Goal: Task Accomplishment & Management: Manage account settings

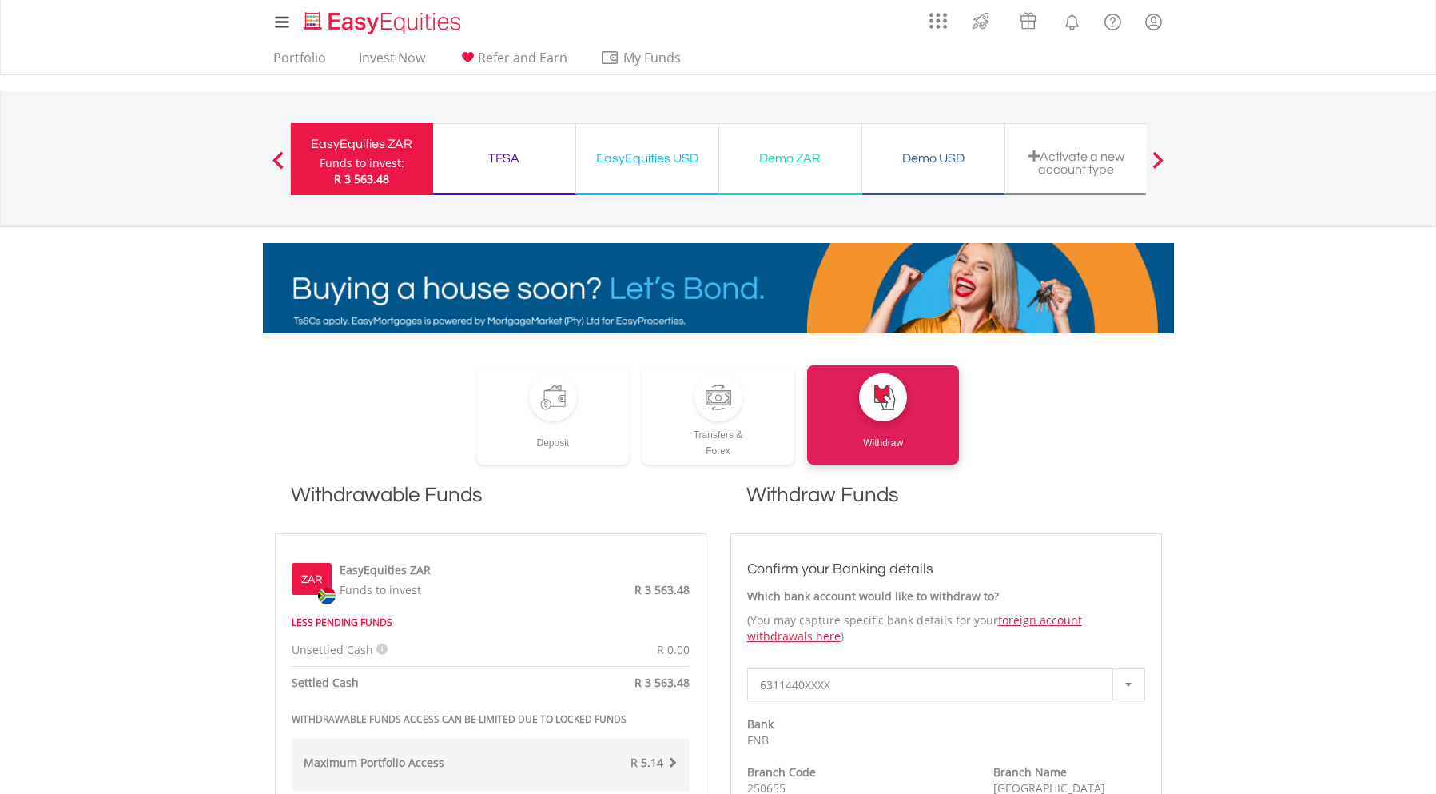
click at [367, 177] on span "R 3 563.48" at bounding box center [361, 178] width 55 height 15
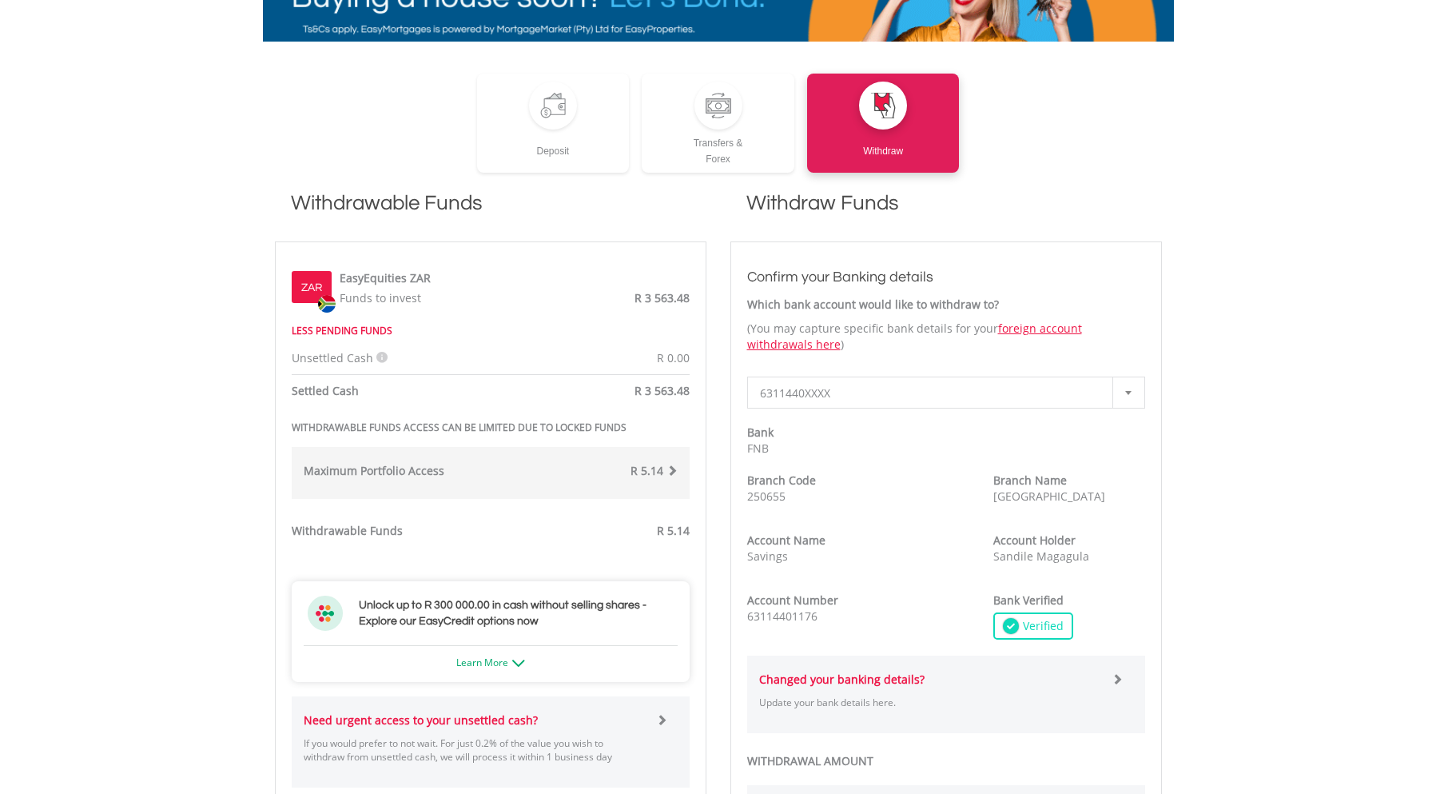
scroll to position [320, 0]
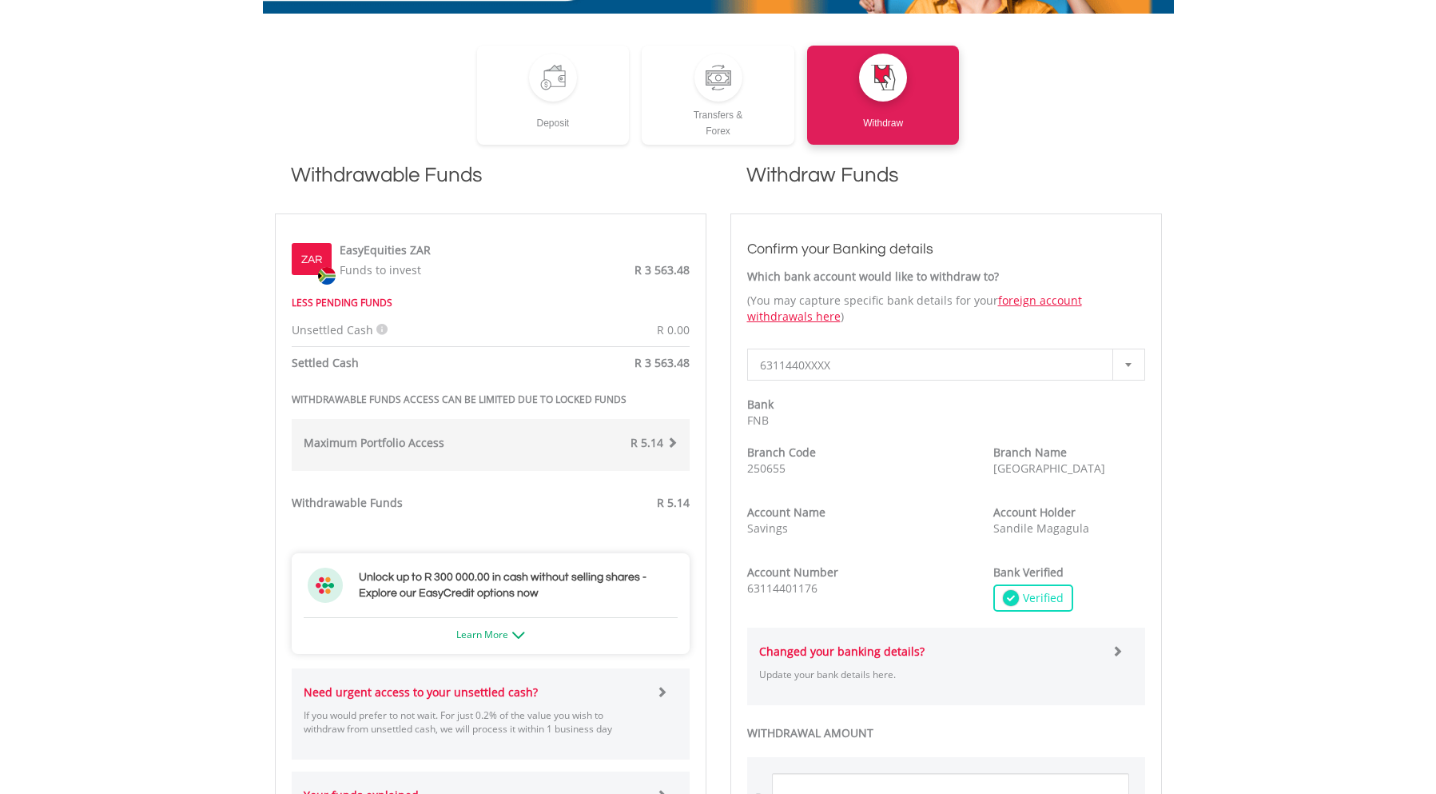
click at [667, 445] on span at bounding box center [672, 441] width 11 height 11
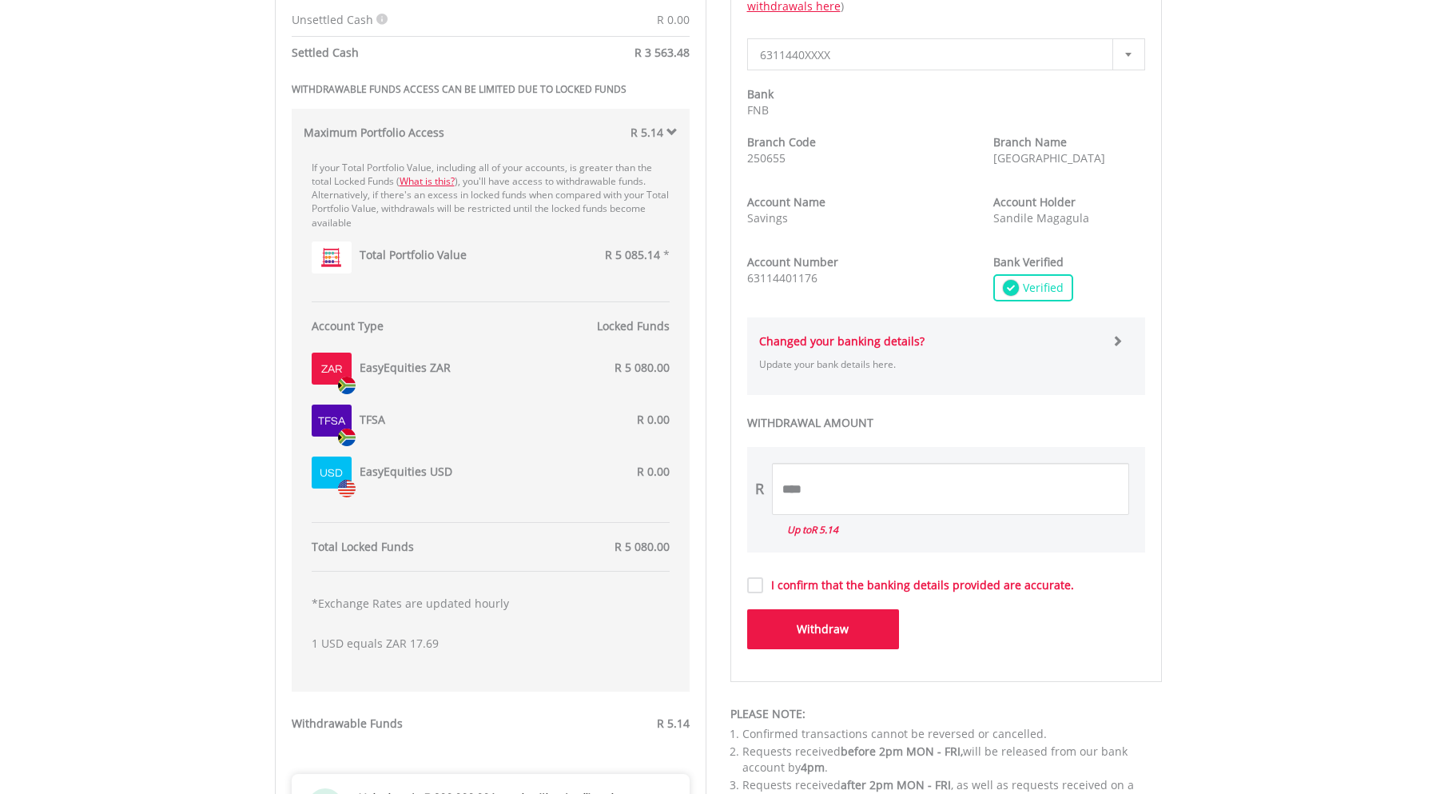
scroll to position [639, 0]
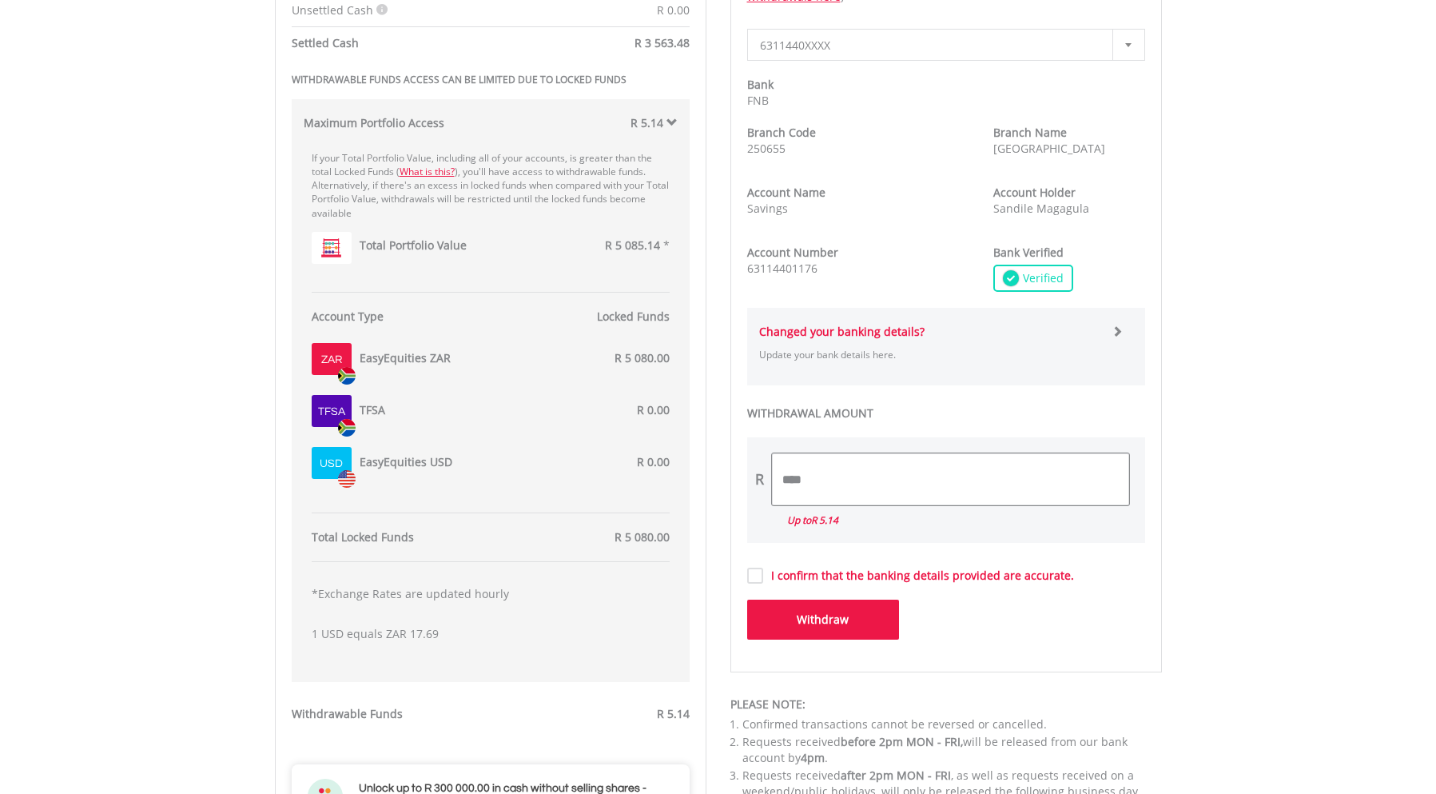
click at [893, 496] on input "****" at bounding box center [950, 479] width 357 height 52
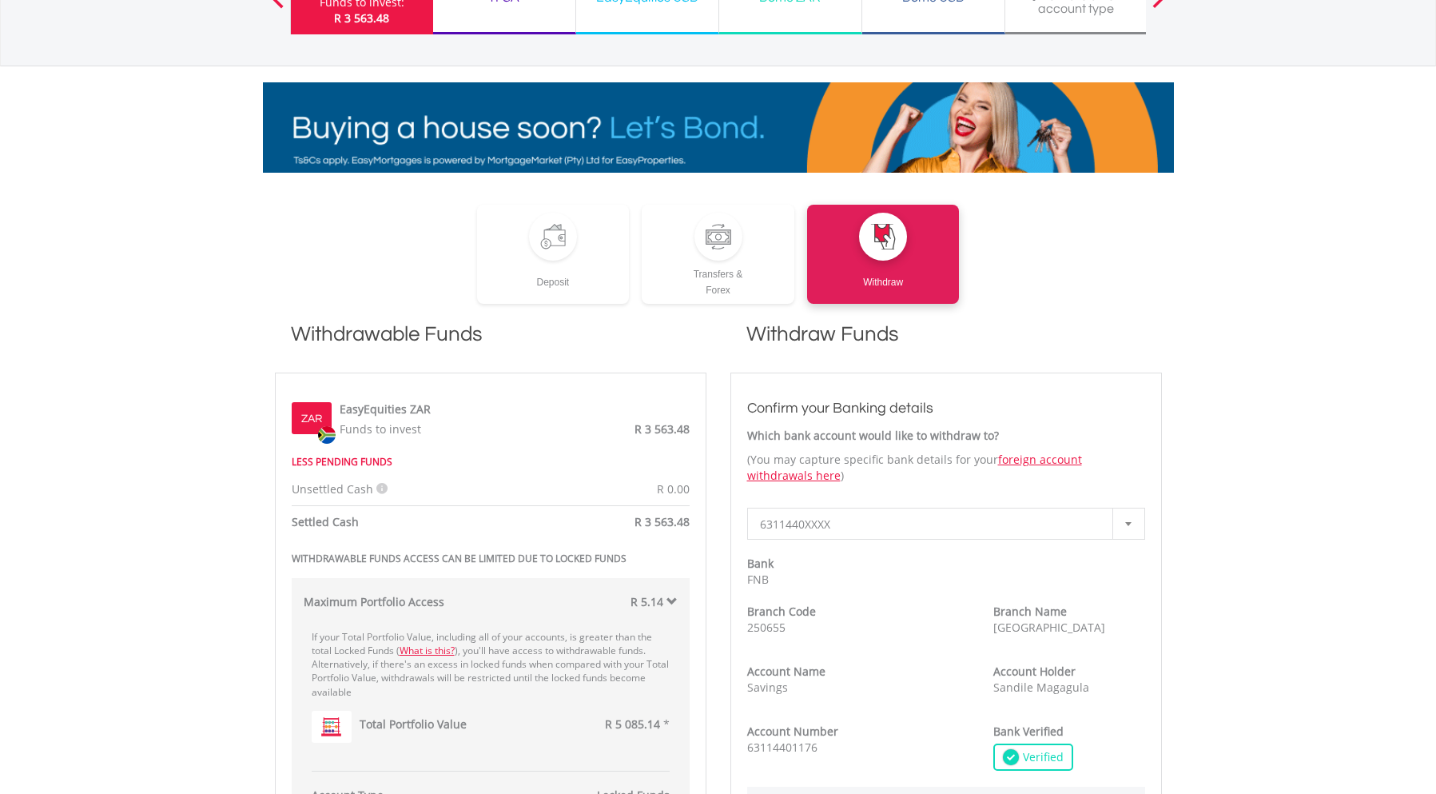
scroll to position [160, 0]
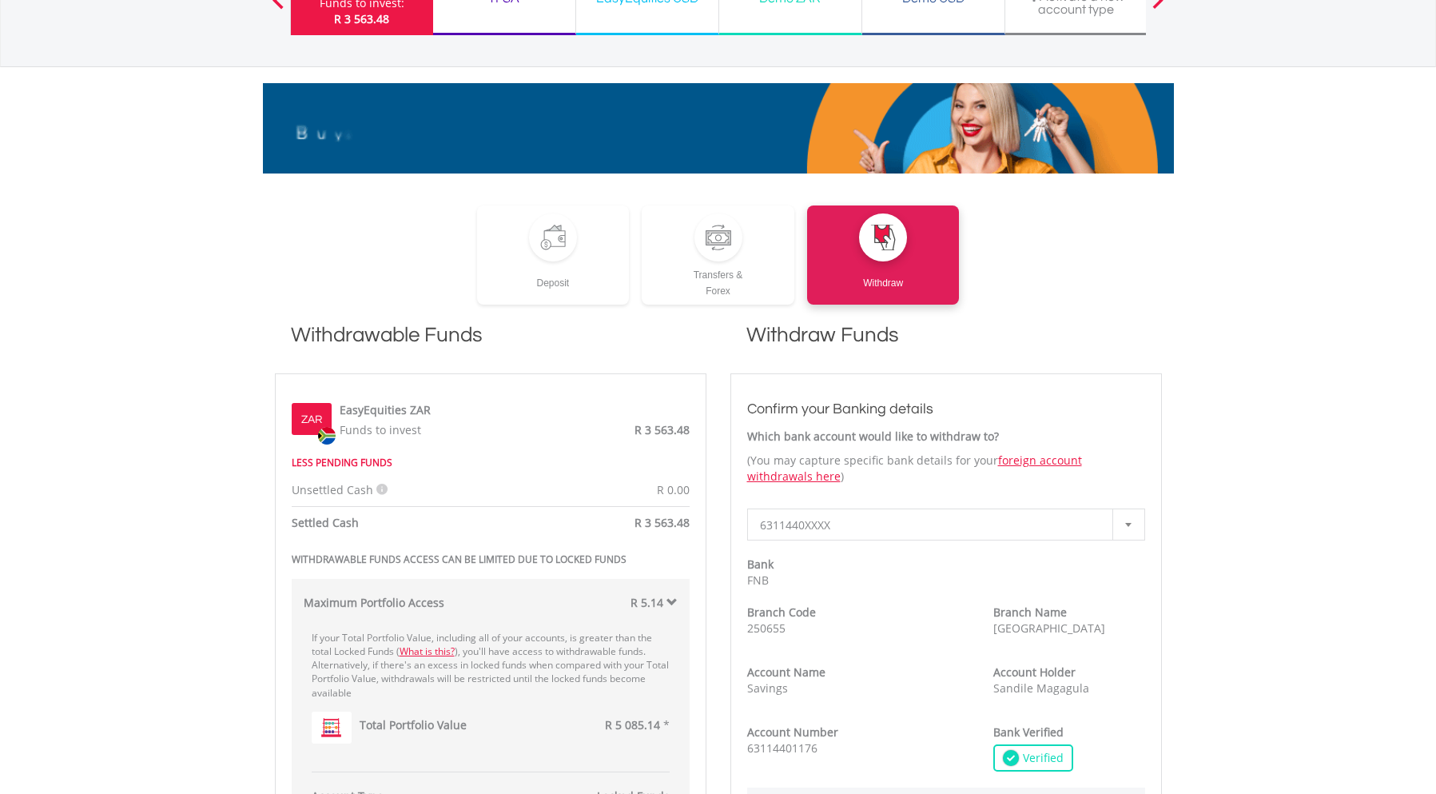
click at [381, 484] on icon at bounding box center [381, 489] width 11 height 11
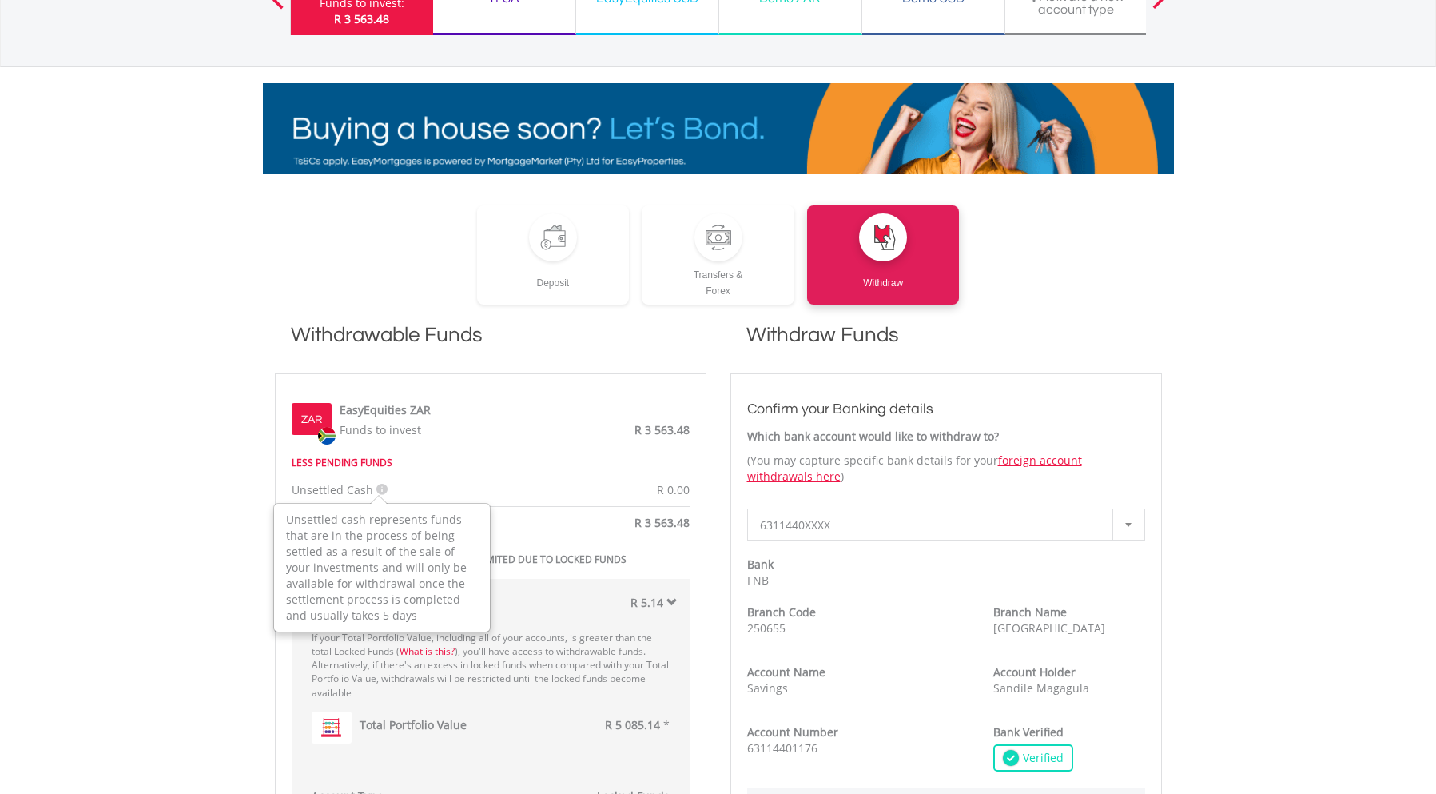
click at [662, 524] on span "R 3 563.48" at bounding box center [662, 522] width 55 height 15
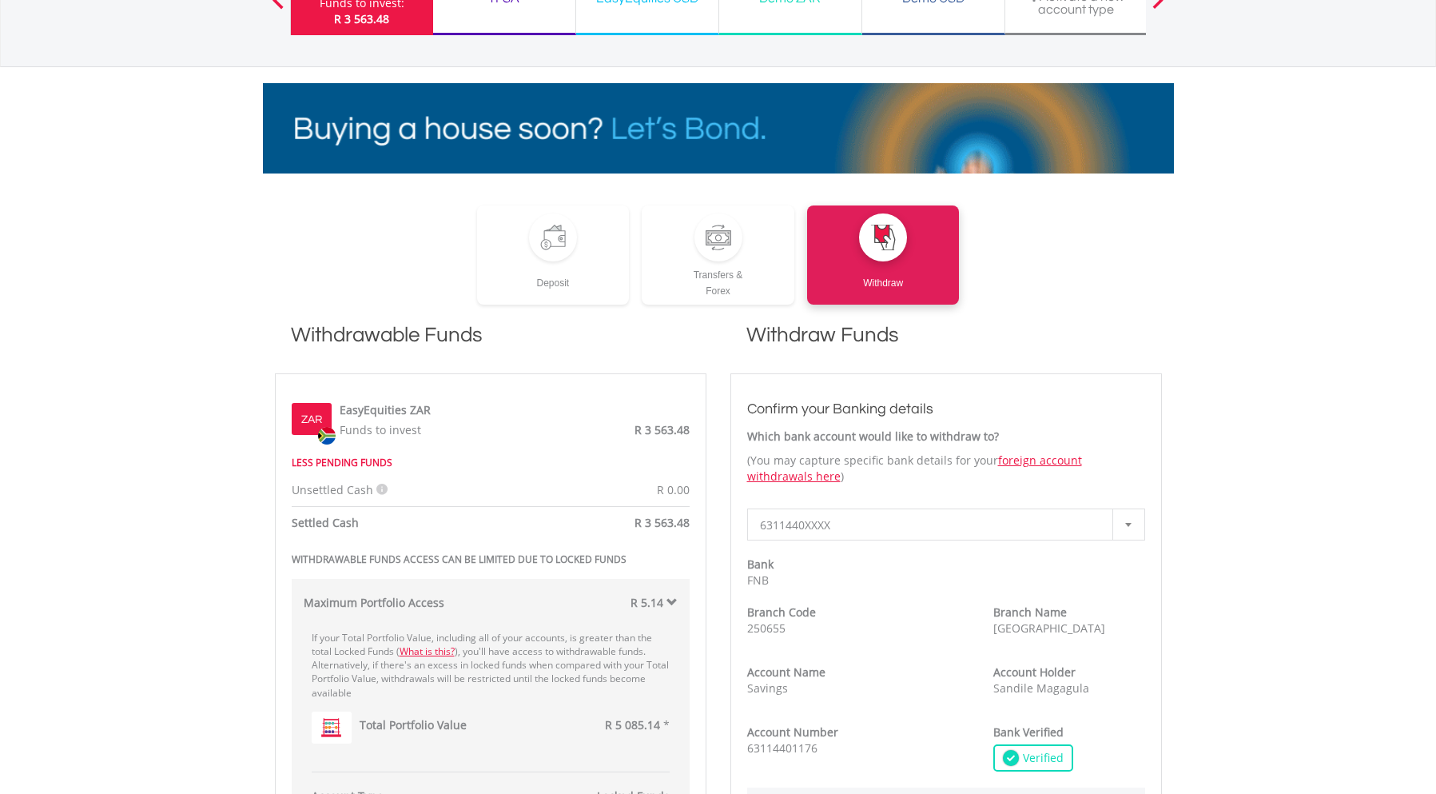
click at [341, 523] on strong "Settled Cash" at bounding box center [325, 522] width 67 height 15
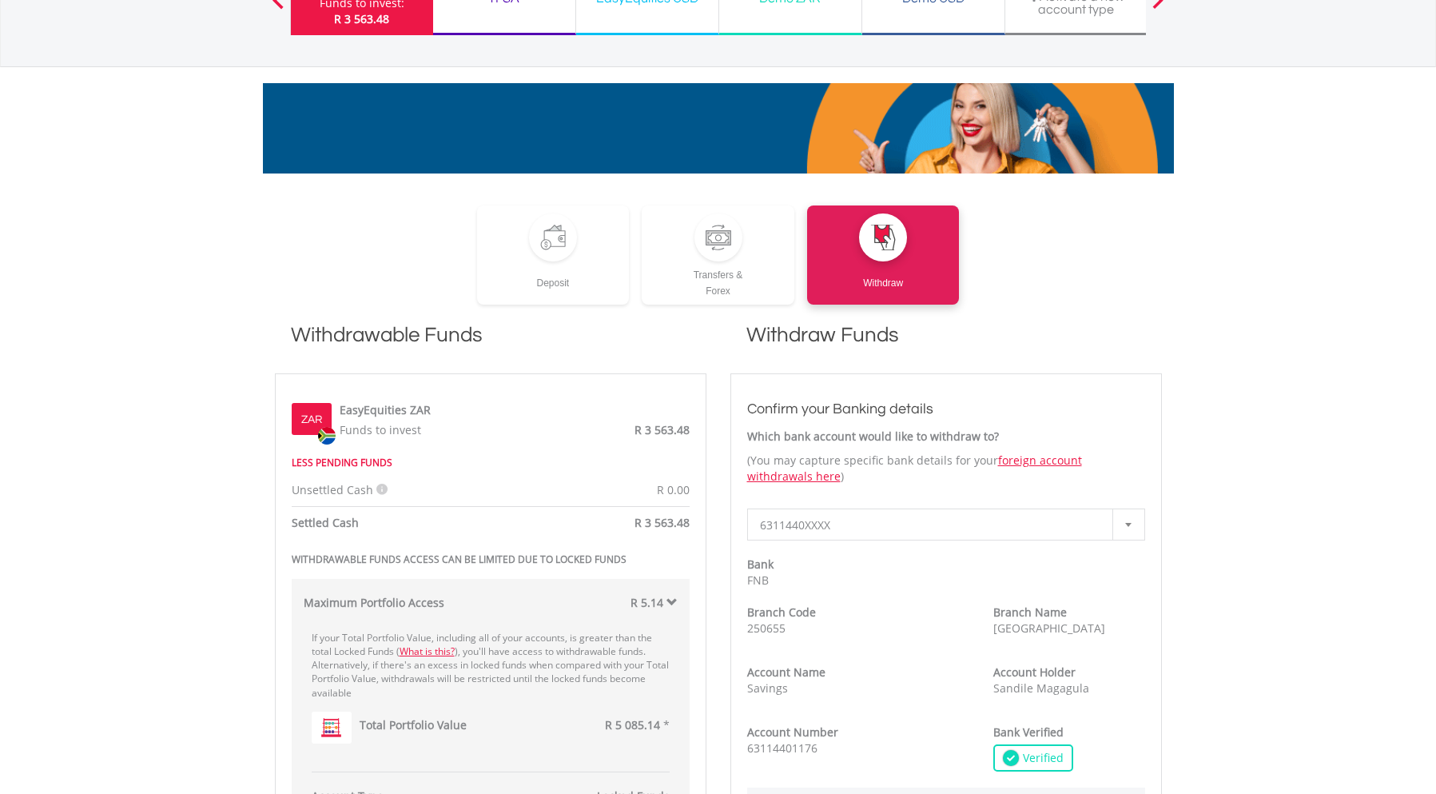
click at [667, 602] on span at bounding box center [672, 601] width 11 height 11
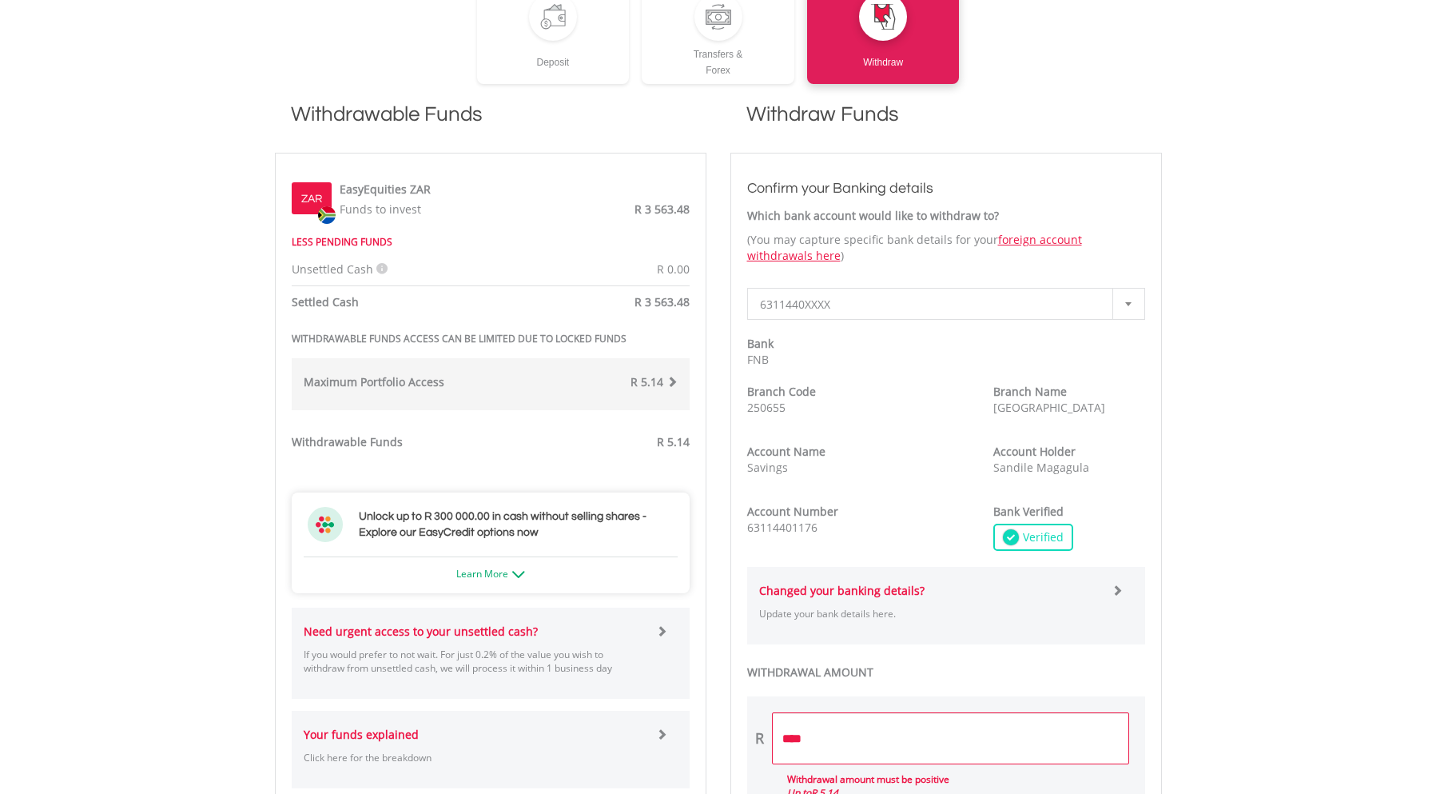
scroll to position [480, 0]
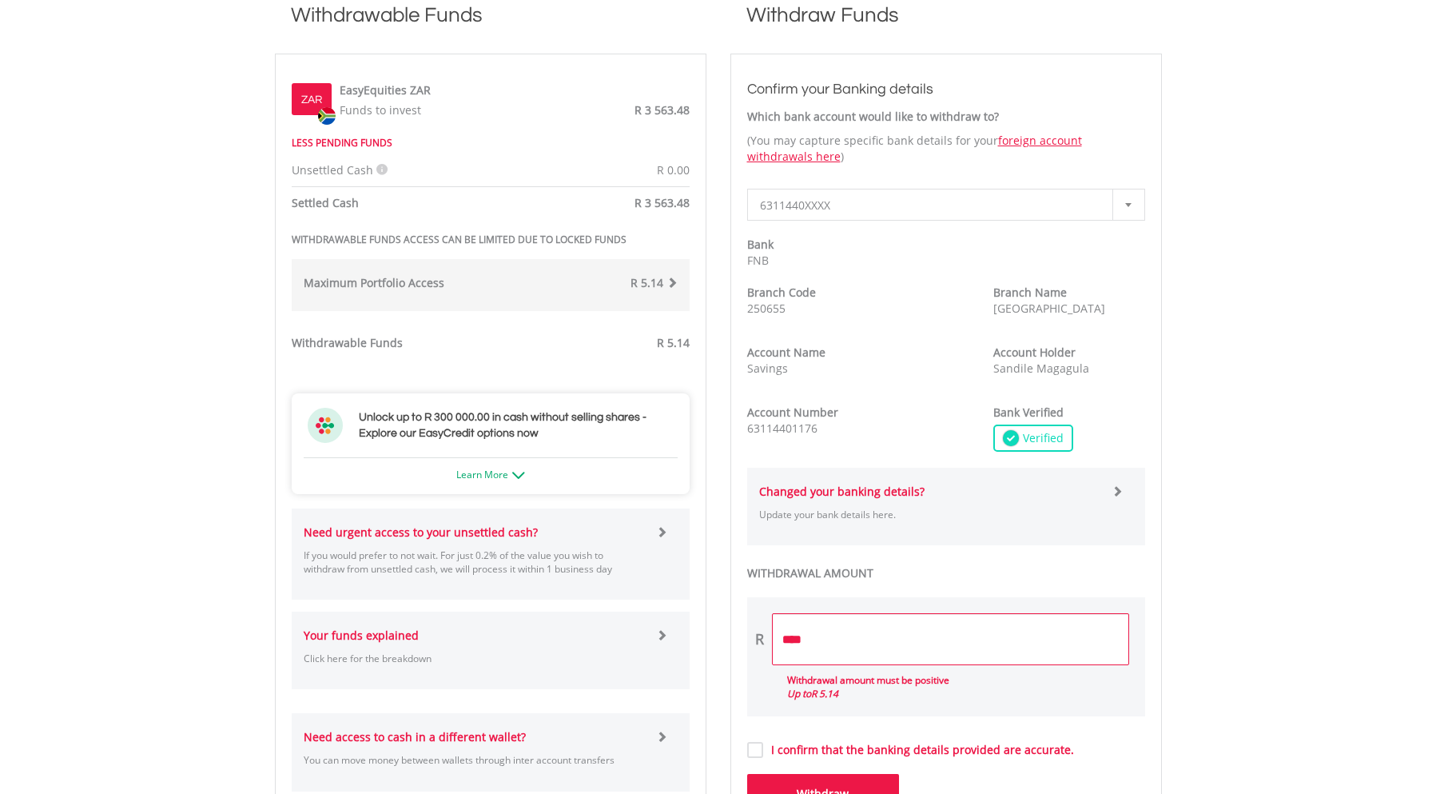
click at [658, 531] on span at bounding box center [661, 531] width 11 height 11
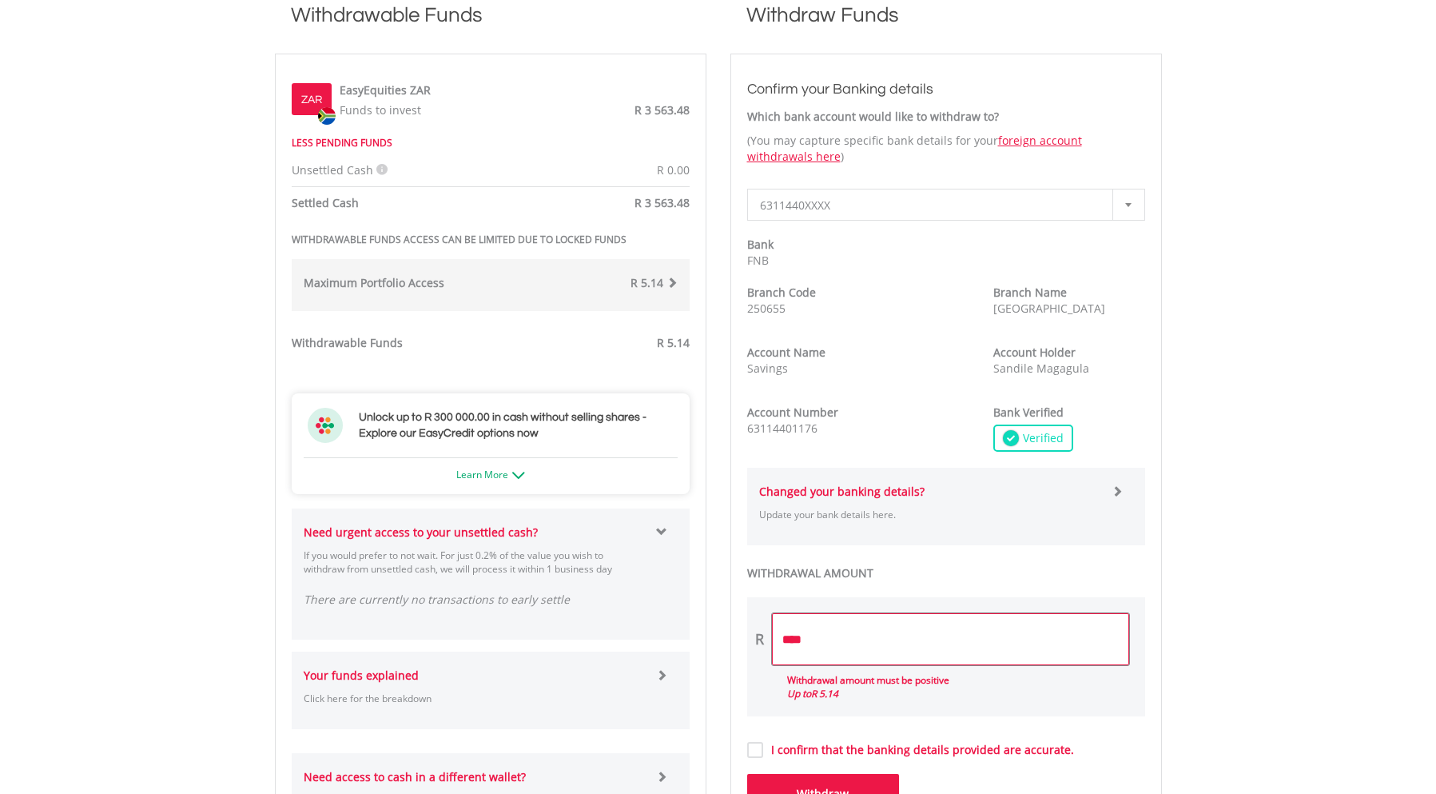
click at [846, 647] on input "****" at bounding box center [950, 639] width 357 height 52
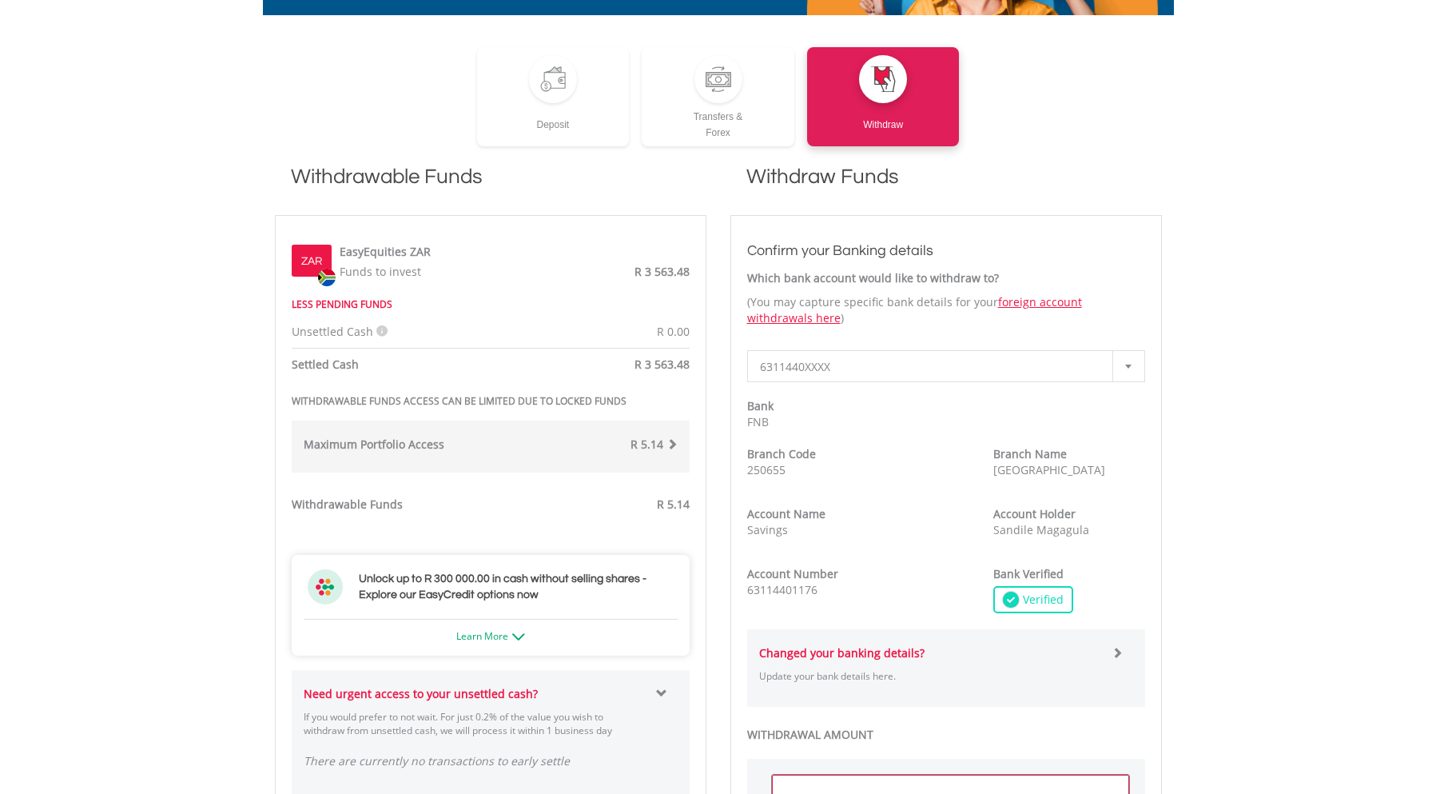
scroll to position [80, 0]
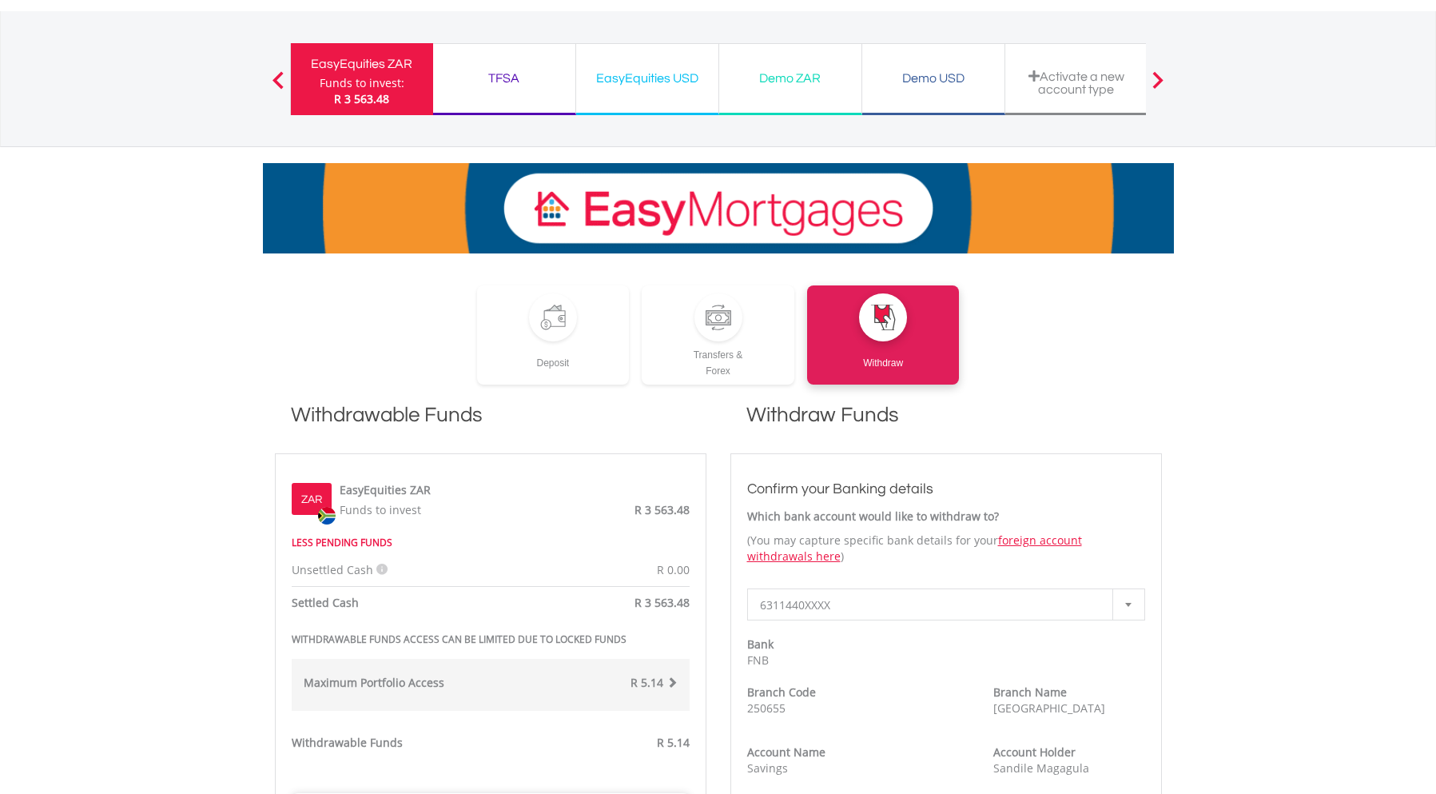
click at [344, 84] on div "Funds to invest:" at bounding box center [362, 83] width 85 height 16
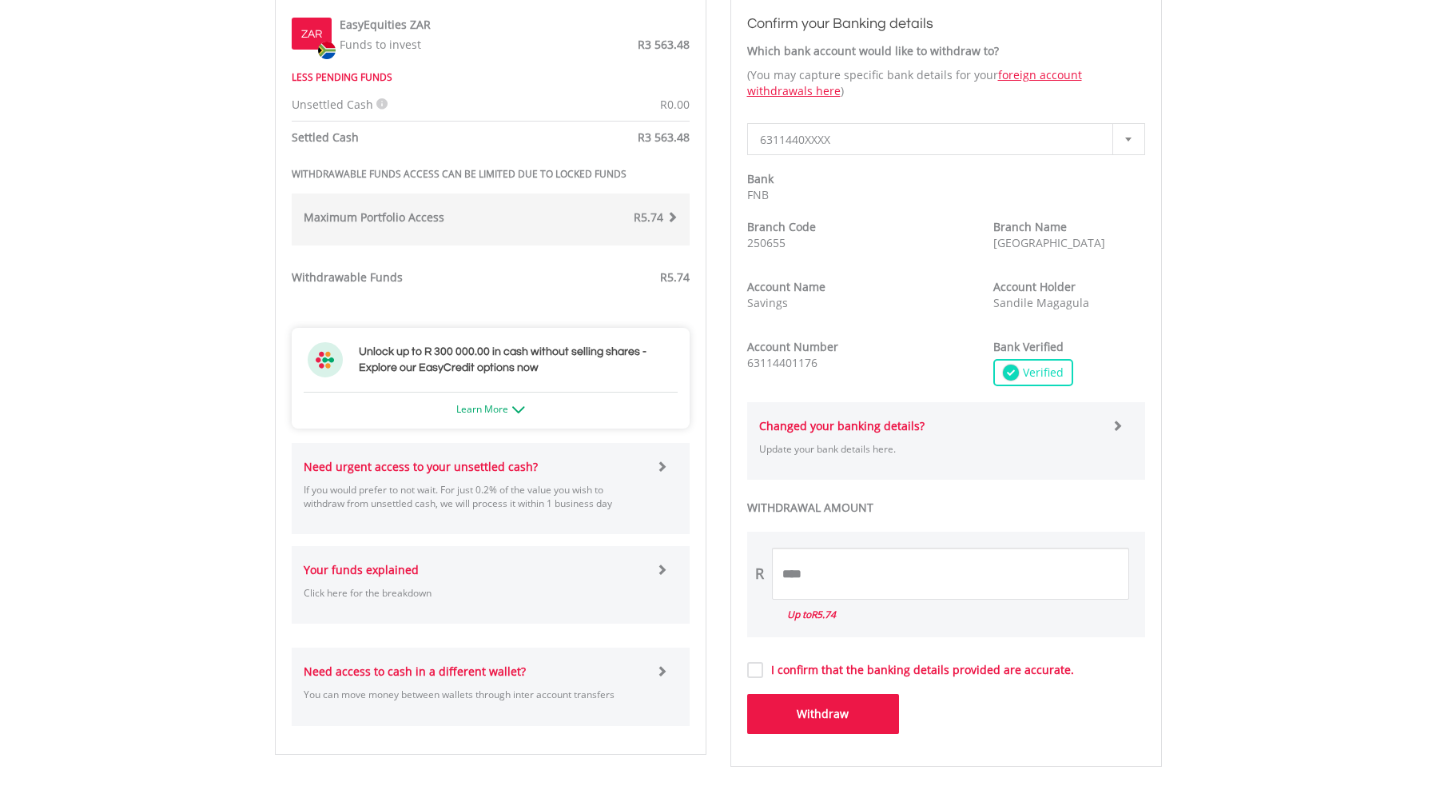
scroll to position [559, 0]
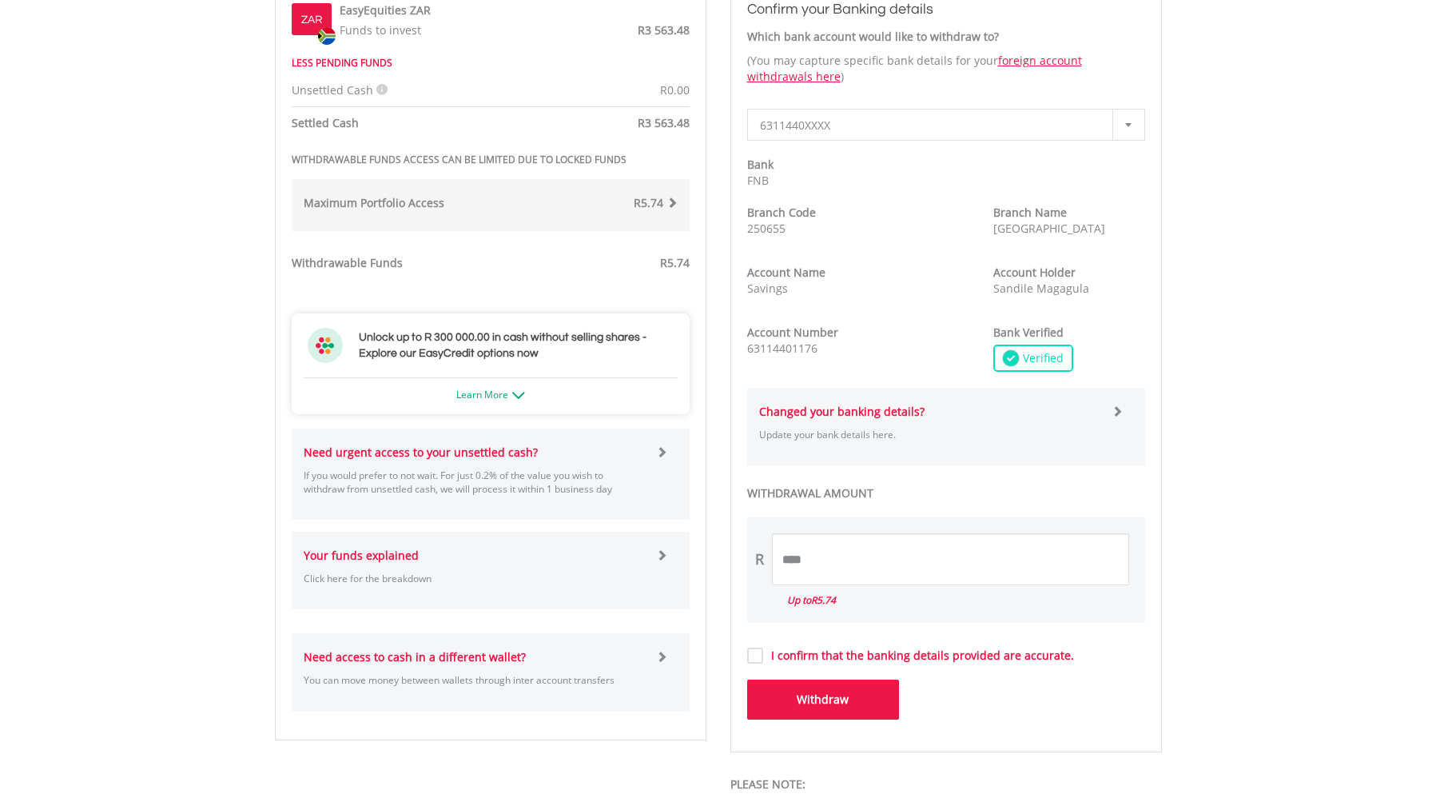
click at [659, 555] on span at bounding box center [661, 554] width 11 height 11
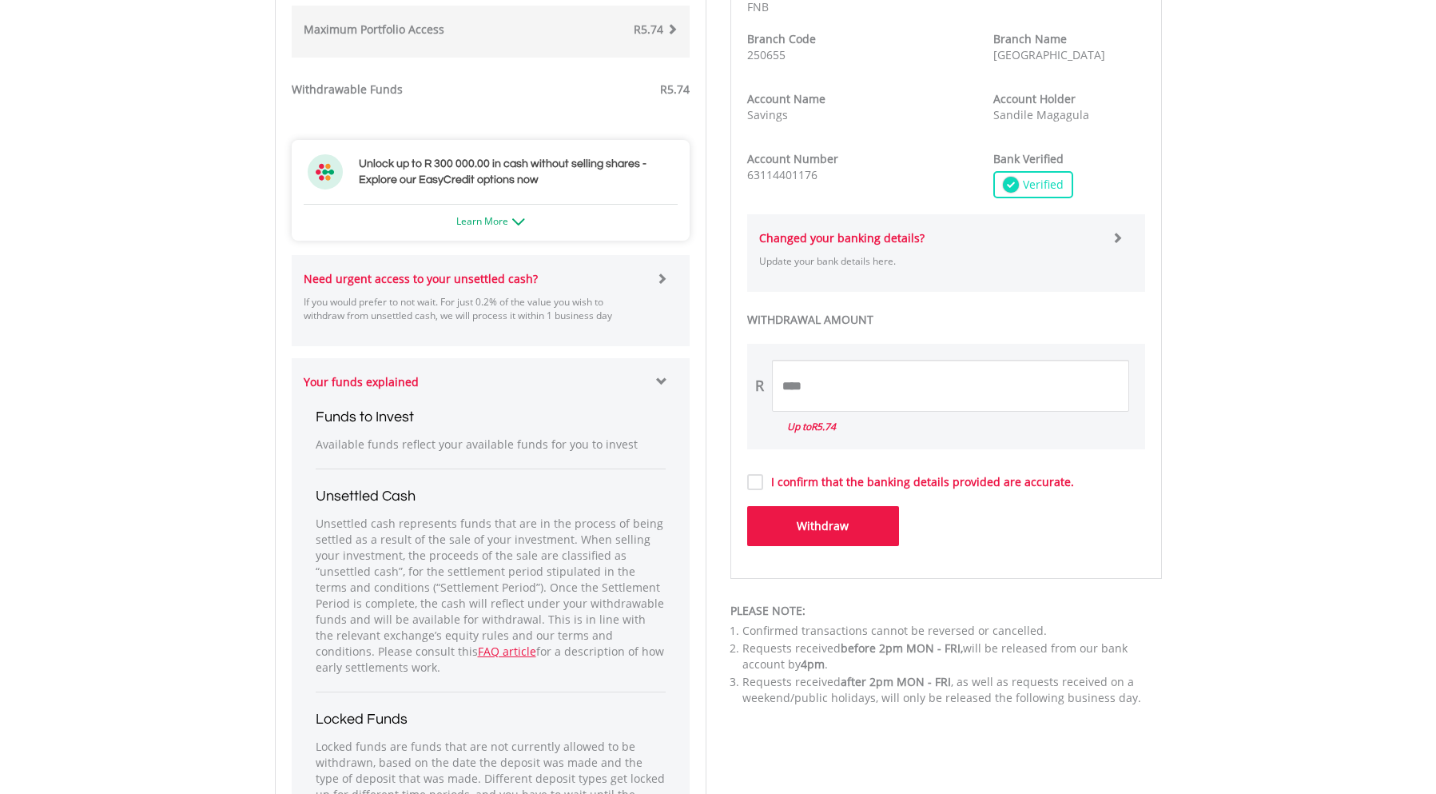
scroll to position [719, 0]
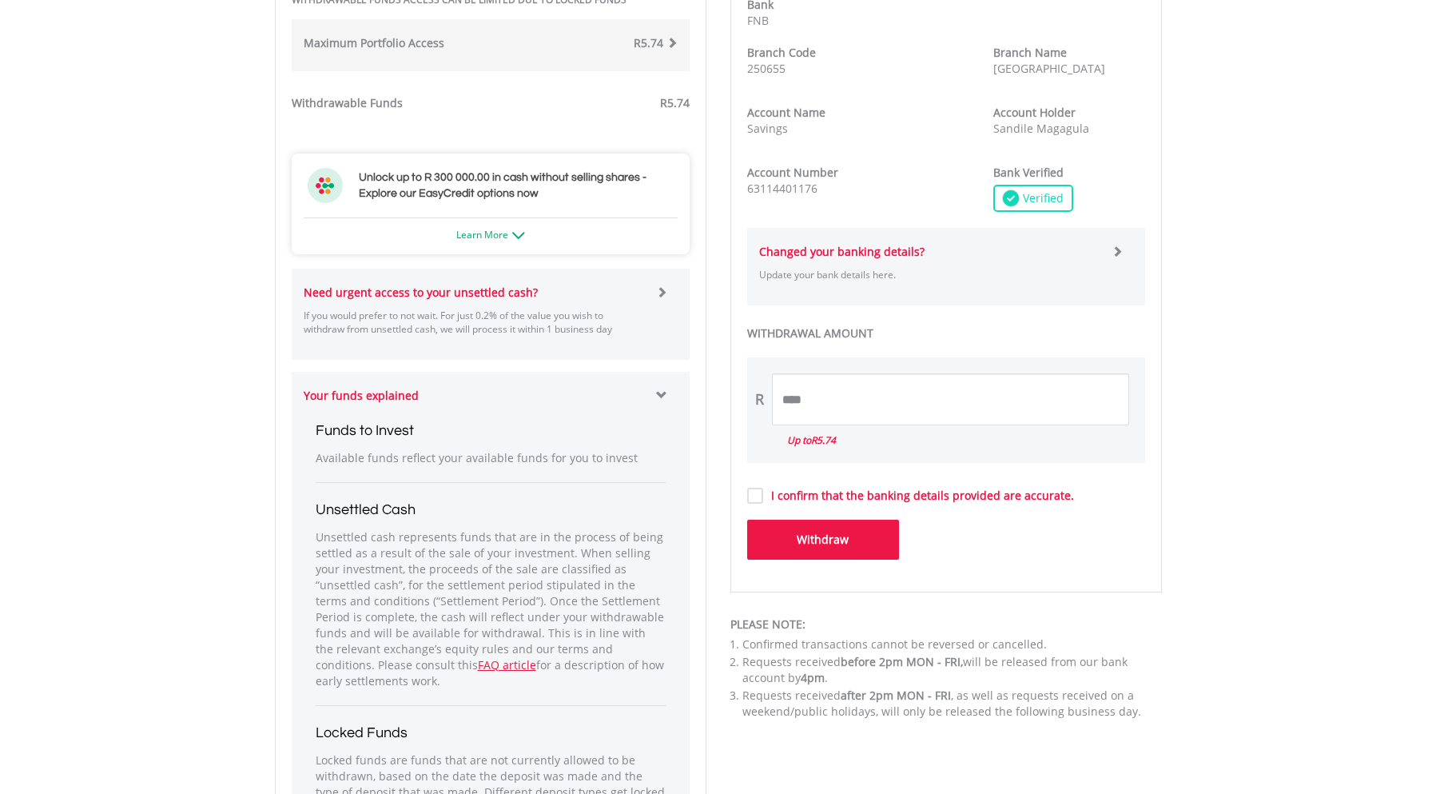
click at [662, 296] on span at bounding box center [661, 291] width 11 height 11
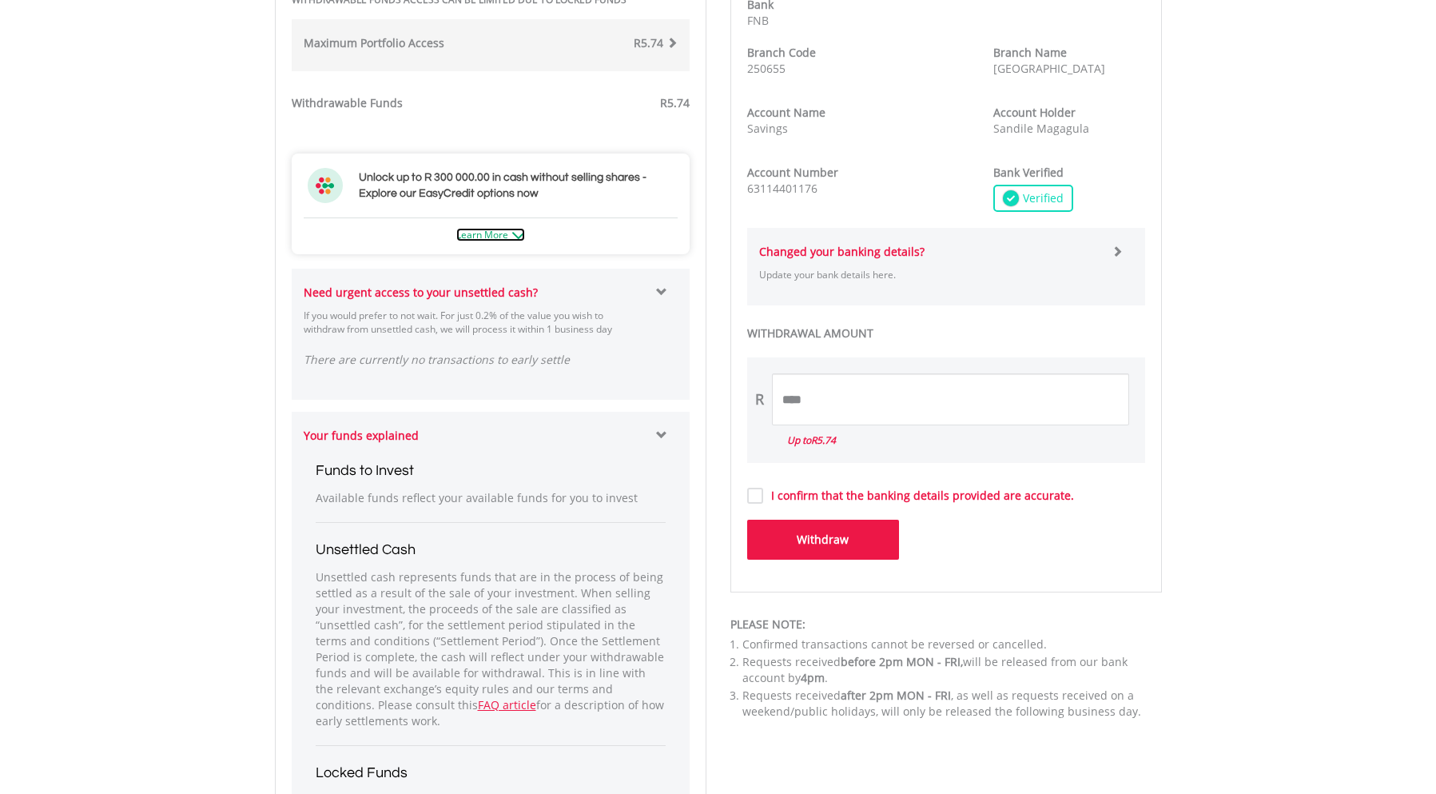
click at [525, 236] on img at bounding box center [518, 235] width 13 height 7
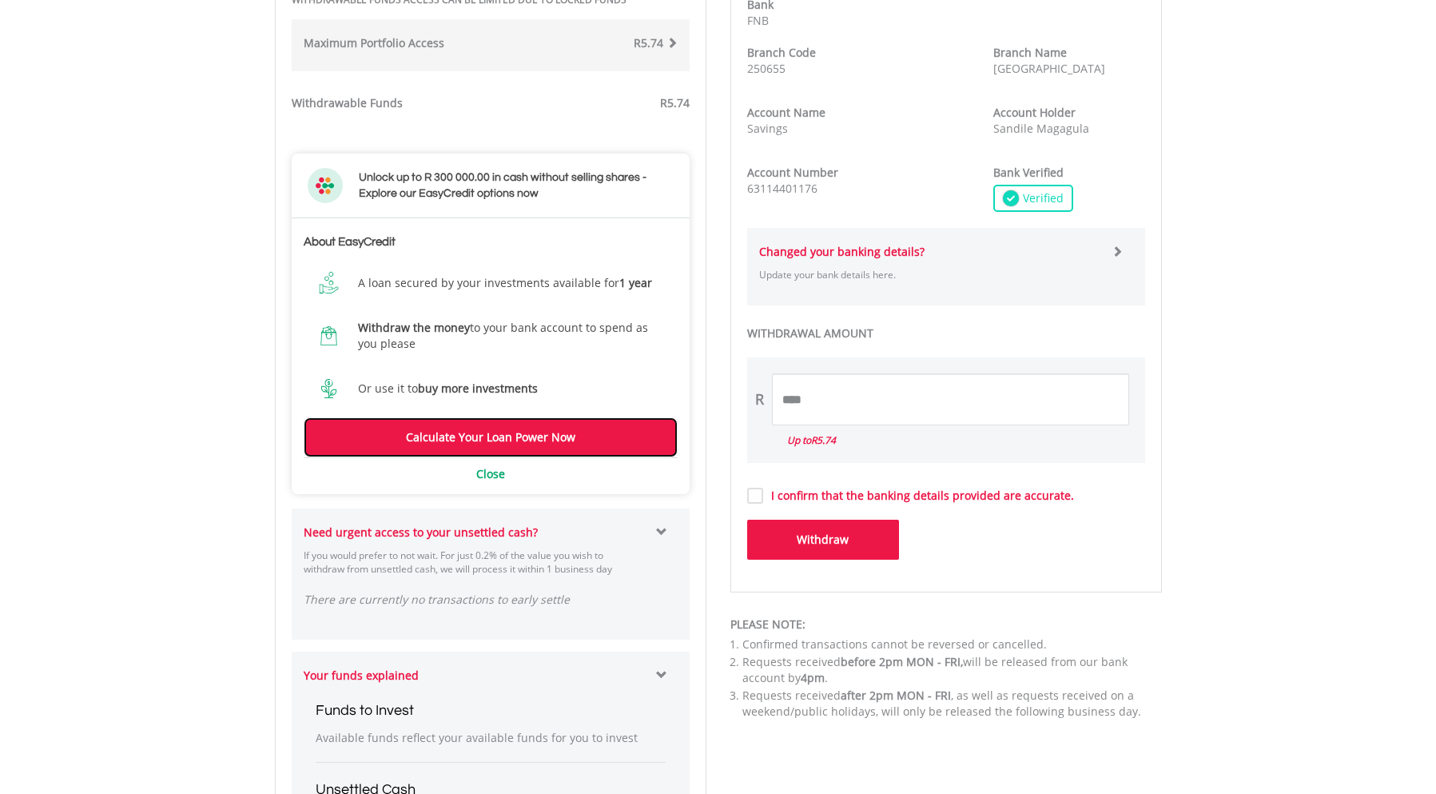
click at [531, 440] on link "Calculate Your Loan Power Now" at bounding box center [491, 437] width 374 height 40
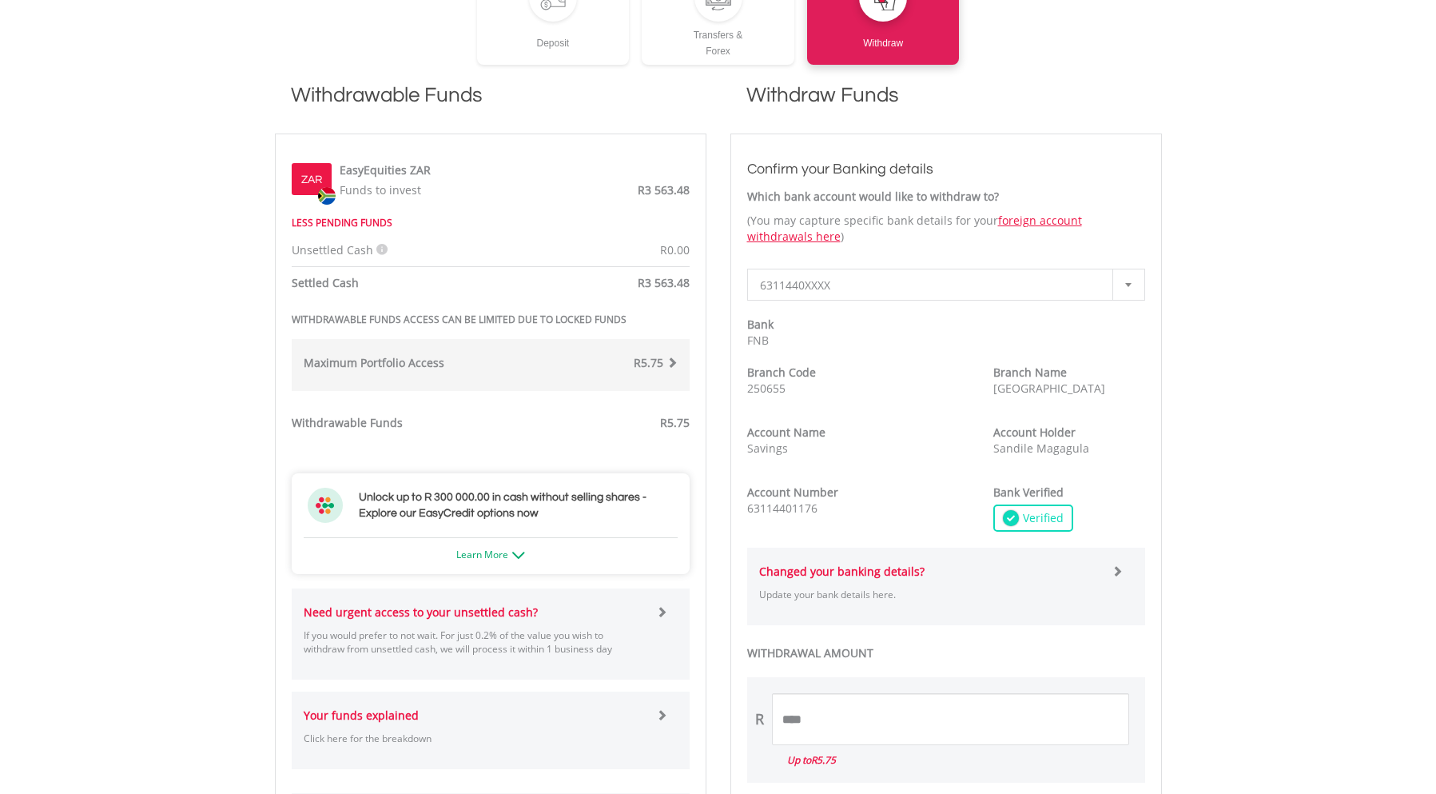
scroll to position [400, 0]
click at [662, 611] on span at bounding box center [661, 611] width 11 height 11
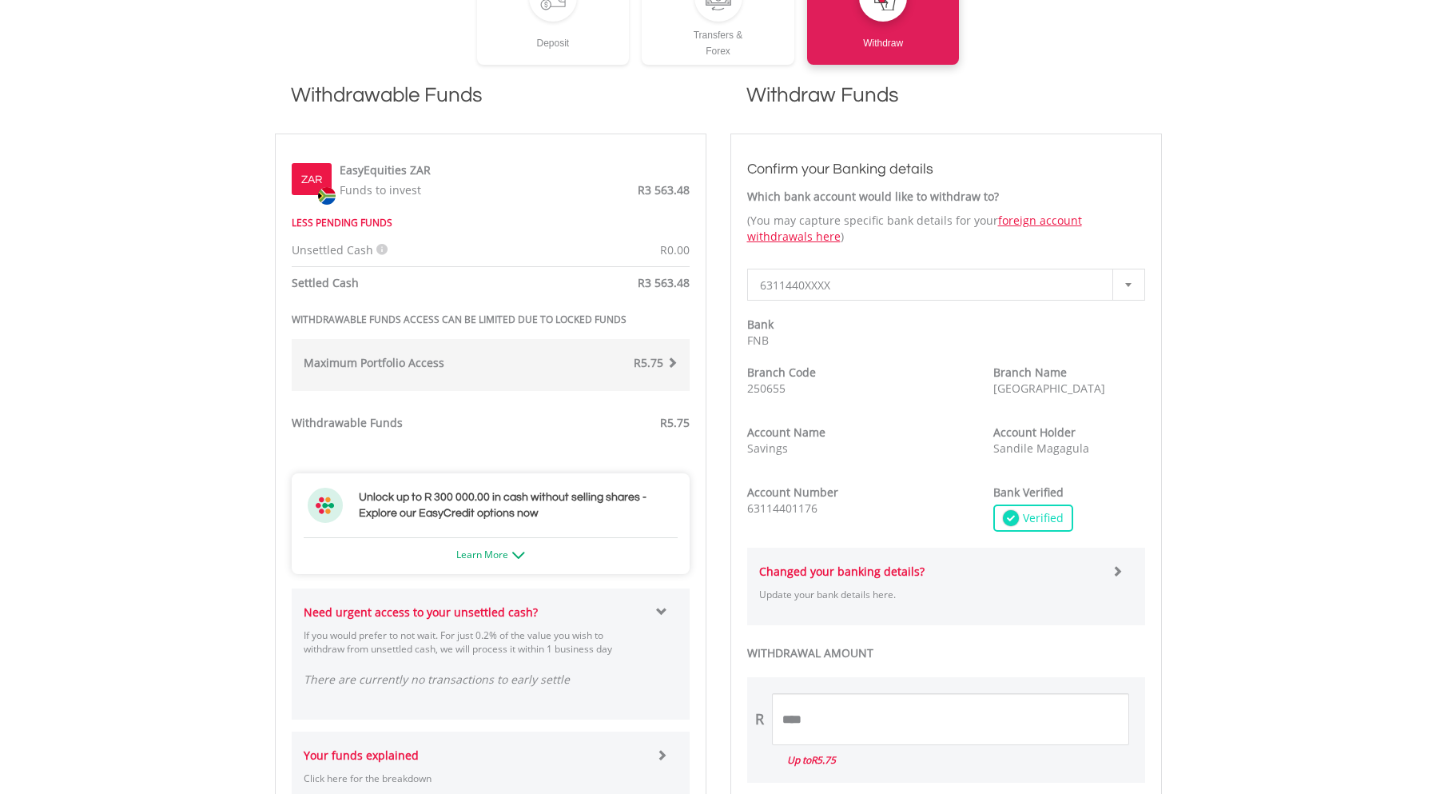
click at [667, 362] on span at bounding box center [672, 361] width 11 height 11
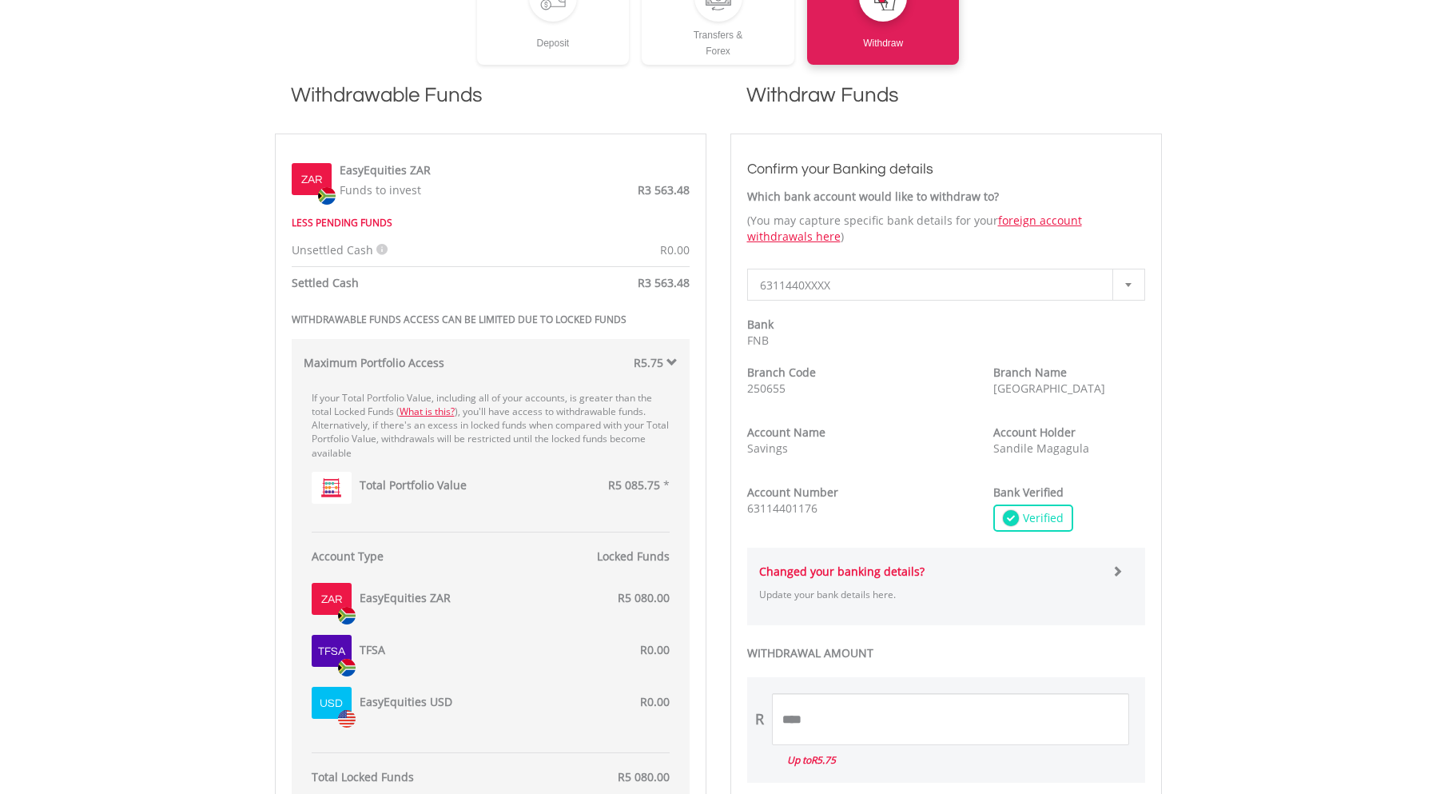
click at [662, 246] on span "R0.00" at bounding box center [675, 249] width 30 height 15
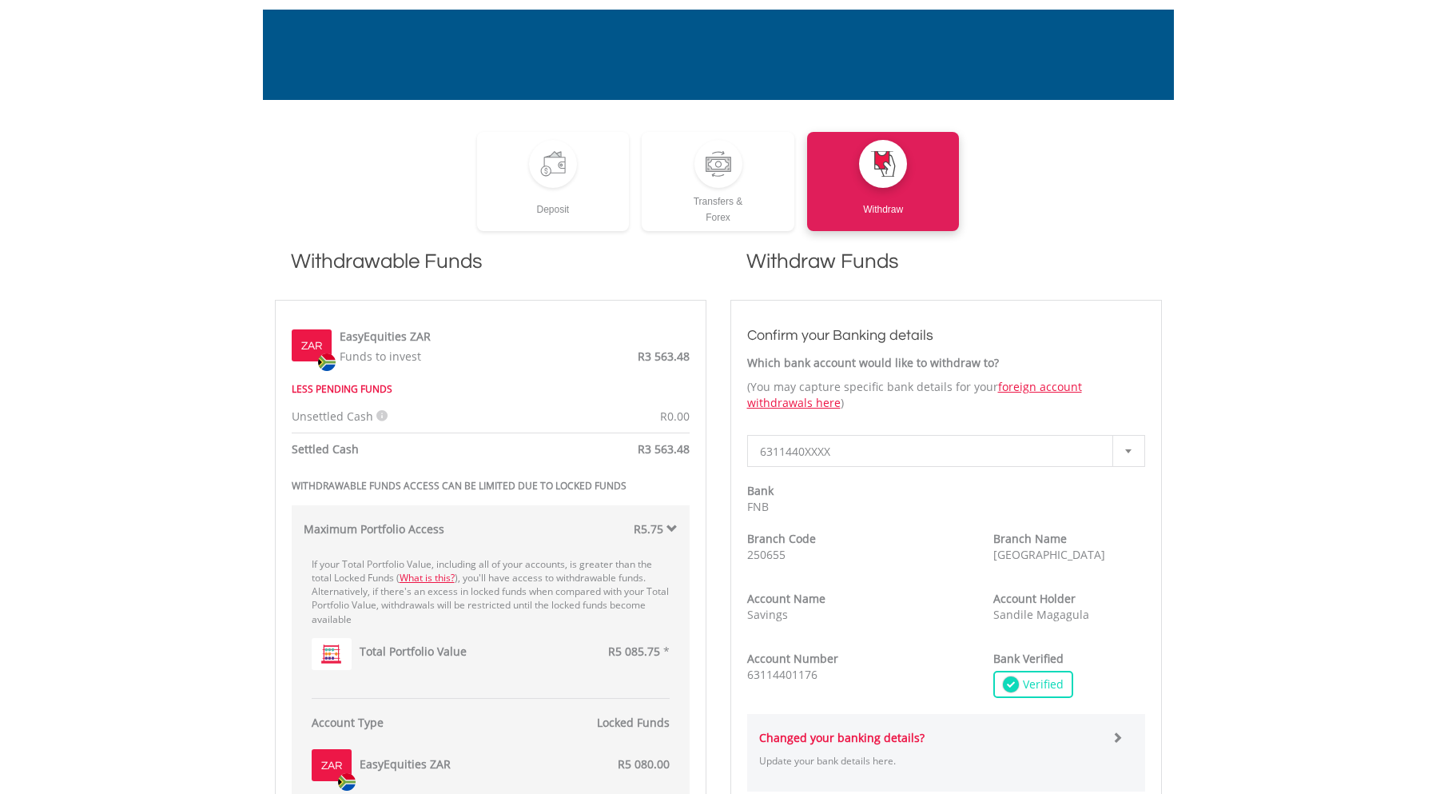
scroll to position [0, 0]
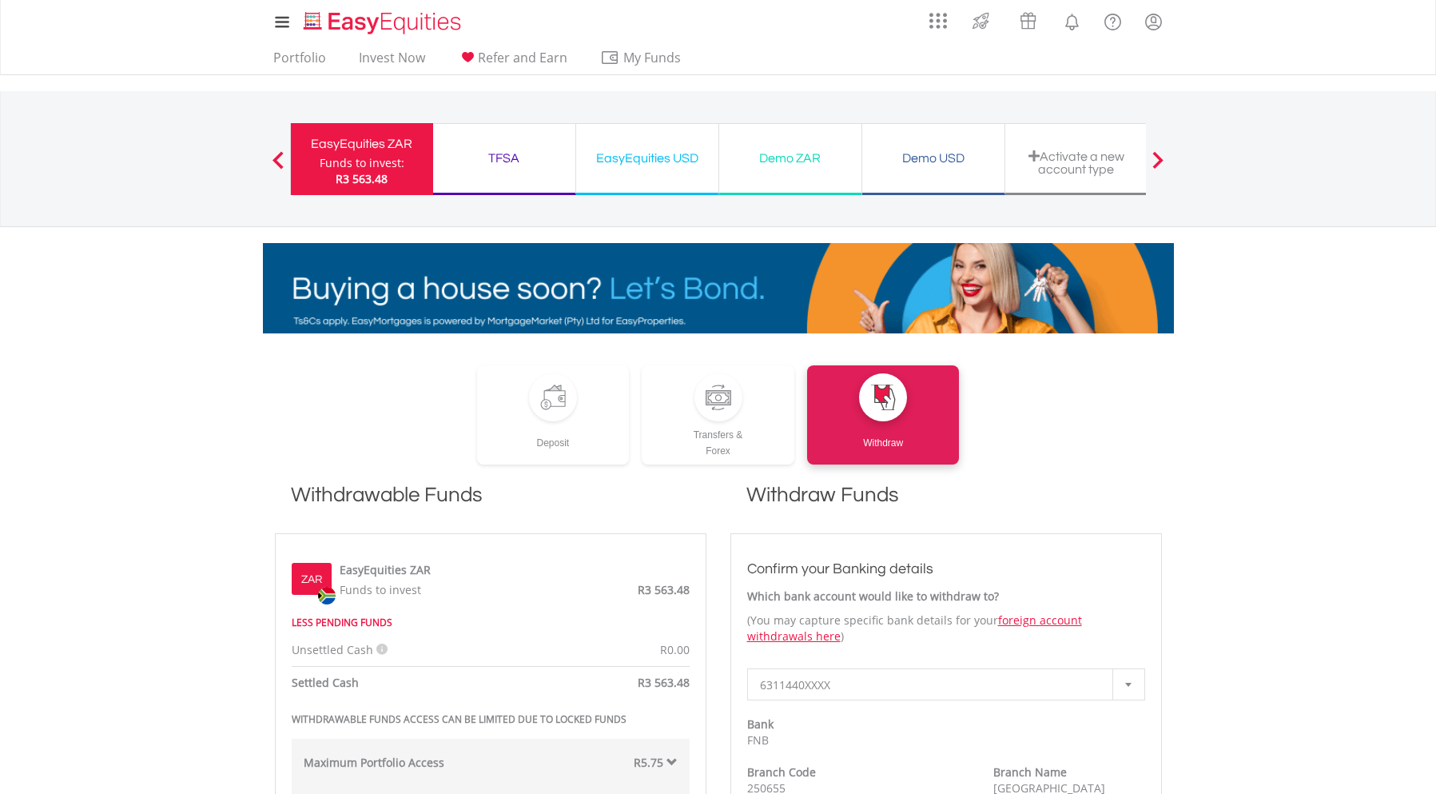
click at [370, 177] on span "R3 563.48" at bounding box center [362, 178] width 52 height 15
